Goal: Task Accomplishment & Management: Complete application form

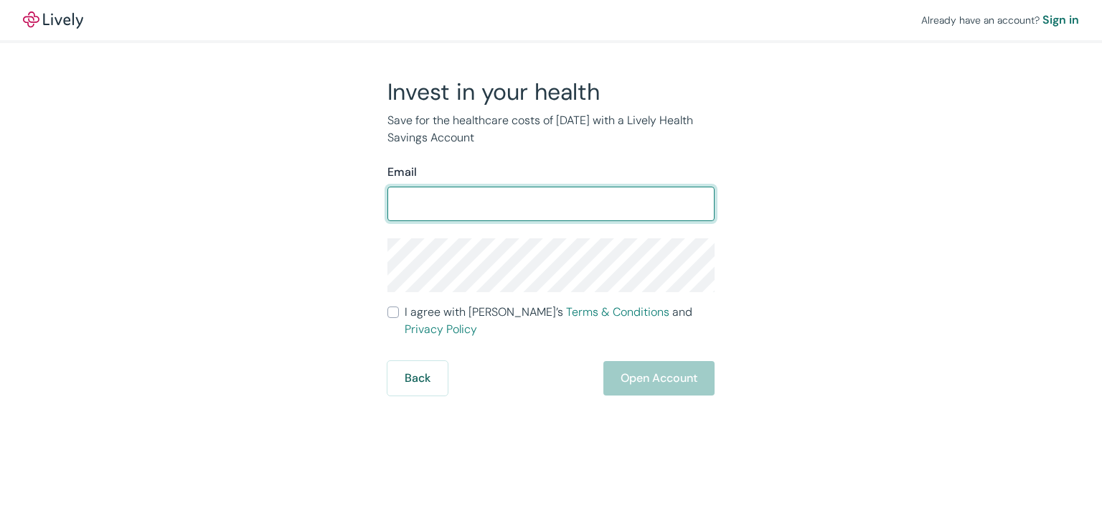
click at [451, 192] on input "Email" at bounding box center [551, 203] width 327 height 29
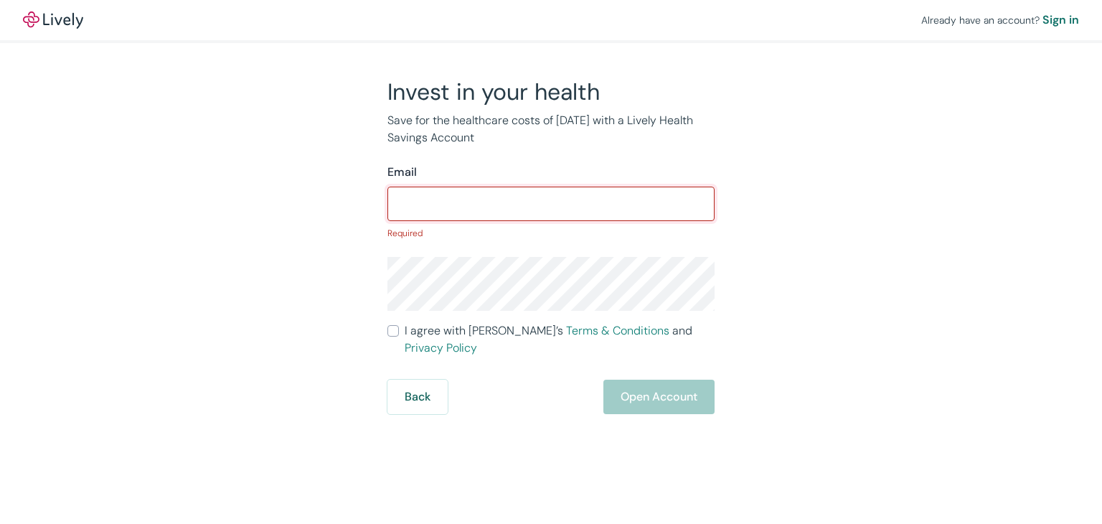
paste input "[EMAIL_ADDRESS][DOMAIN_NAME]"
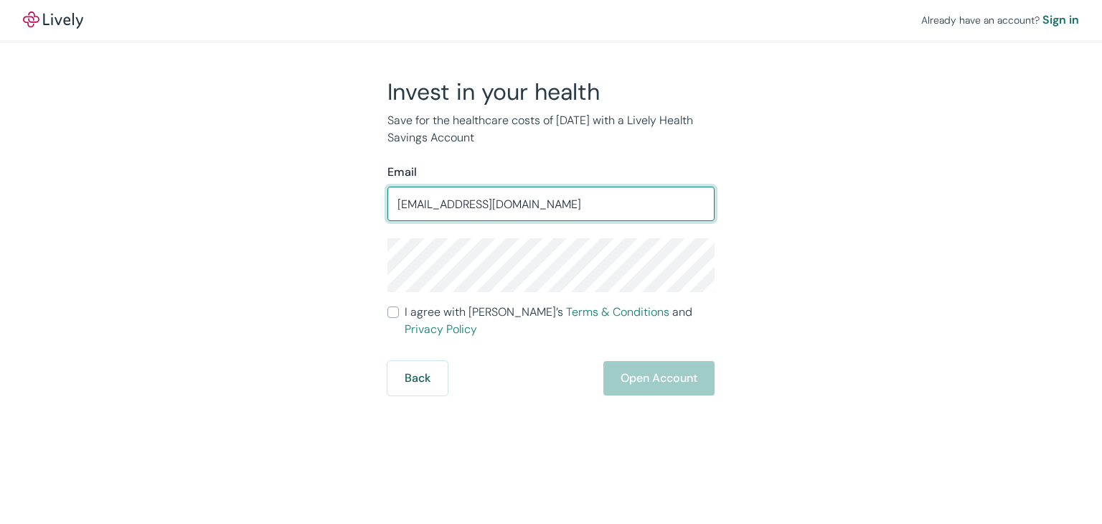
type input "[EMAIL_ADDRESS][DOMAIN_NAME]"
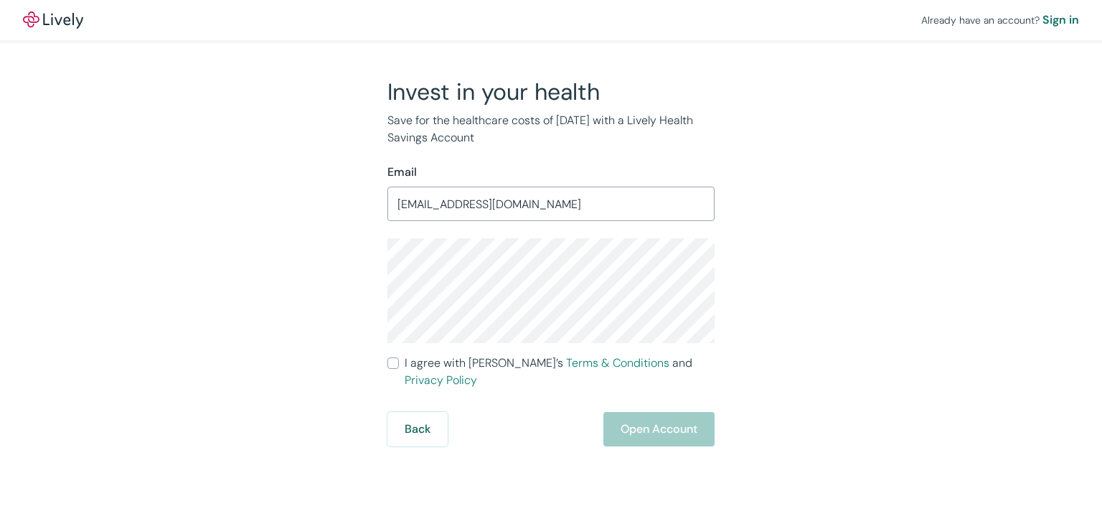
click at [403, 364] on label "I agree with Lively’s Terms & Conditions and Privacy Policy" at bounding box center [551, 372] width 327 height 34
click at [399, 364] on input "I agree with Lively’s Terms & Conditions and Privacy Policy" at bounding box center [393, 362] width 11 height 11
checkbox input "true"
click at [635, 412] on button "Open Account" at bounding box center [659, 429] width 111 height 34
